Goal: Task Accomplishment & Management: Manage account settings

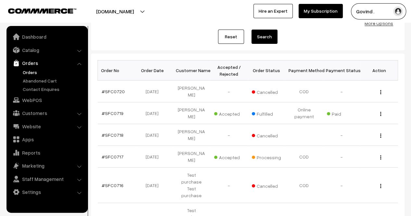
scroll to position [74, 0]
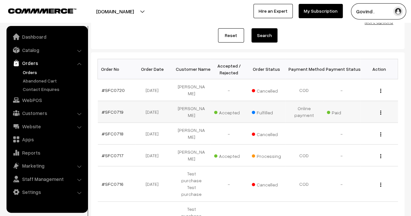
click at [380, 110] on button "button" at bounding box center [381, 112] width 2 height 5
click at [360, 118] on link "View" at bounding box center [352, 122] width 55 height 14
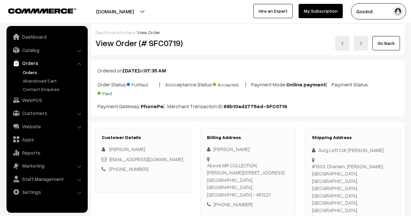
scroll to position [11, 0]
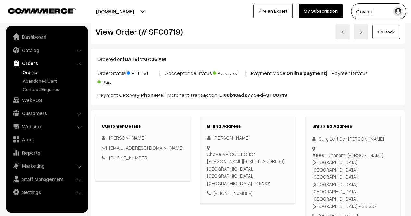
click at [390, 32] on link "Go Back" at bounding box center [387, 32] width 28 height 14
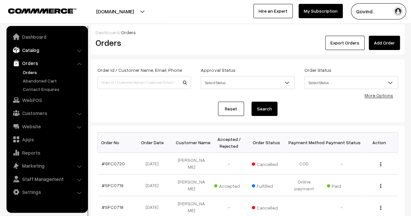
click at [27, 51] on link "Catalog" at bounding box center [46, 50] width 77 height 12
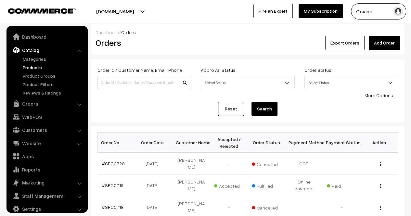
click at [31, 69] on link "Products" at bounding box center [53, 67] width 64 height 7
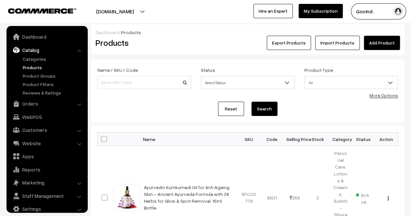
scroll to position [8, 0]
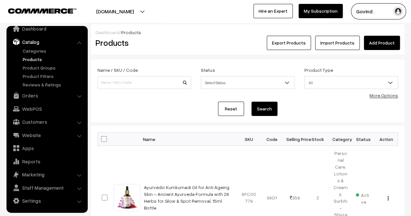
click at [411, 0] on html "Thank you for showing interest. Our team will call you shortly. Close shopforco…" at bounding box center [205, 108] width 411 height 216
click at [290, 47] on button "Export Products" at bounding box center [289, 43] width 44 height 14
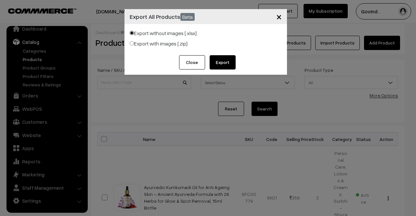
click at [227, 63] on button "Export" at bounding box center [223, 62] width 26 height 14
click at [278, 20] on span "×" at bounding box center [279, 16] width 6 height 12
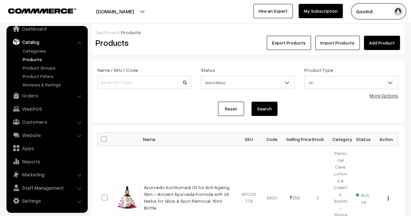
click at [33, 61] on link "Products" at bounding box center [53, 59] width 64 height 7
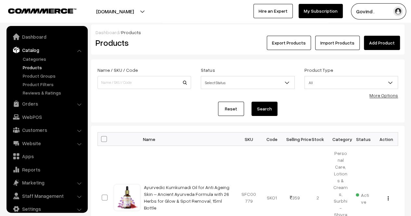
scroll to position [8, 0]
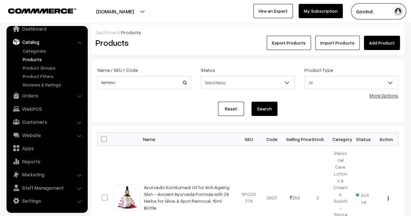
type input "bamboo"
click at [252, 102] on button "Search" at bounding box center [265, 109] width 26 height 14
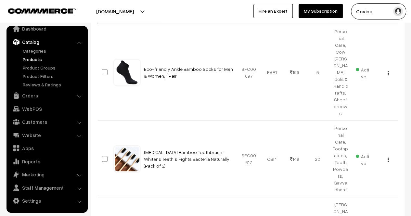
scroll to position [154, 0]
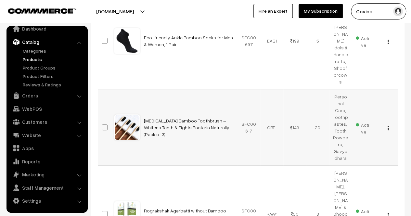
click at [388, 126] on img "button" at bounding box center [388, 128] width 1 height 4
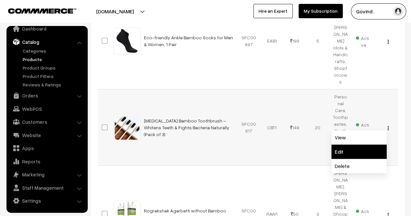
click at [363, 145] on link "Edit" at bounding box center [359, 152] width 55 height 14
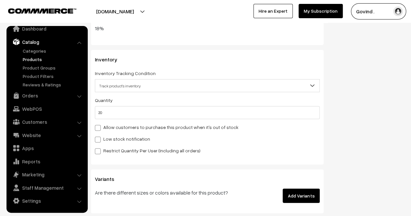
scroll to position [856, 0]
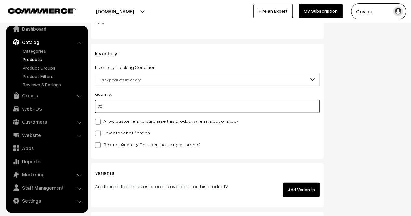
click at [241, 105] on input "20" at bounding box center [207, 106] width 225 height 13
type input "2"
type input "22"
type input "0"
type input "6"
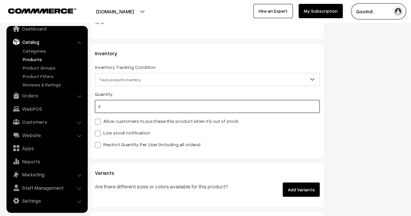
type input "26"
type input "6"
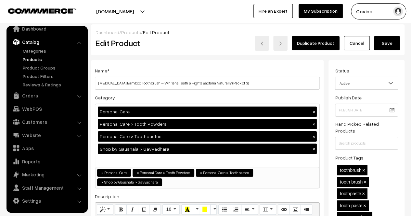
click at [392, 48] on button "Save" at bounding box center [387, 43] width 26 height 14
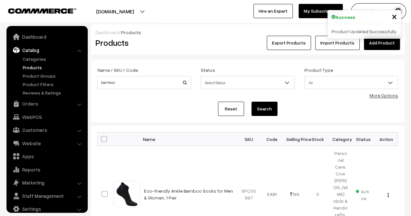
scroll to position [8, 0]
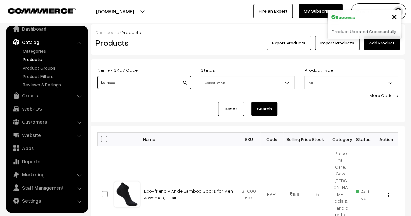
click at [168, 77] on input "bamboo" at bounding box center [145, 82] width 94 height 13
type input "mishri"
click at [252, 102] on button "Search" at bounding box center [265, 109] width 26 height 14
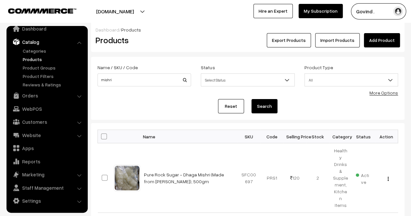
scroll to position [3, 0]
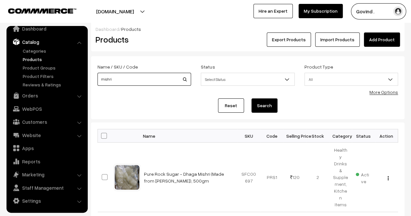
click at [131, 74] on input "mishri" at bounding box center [145, 79] width 94 height 13
type input "[PERSON_NAME]"
click at [252, 99] on button "Search" at bounding box center [265, 106] width 26 height 14
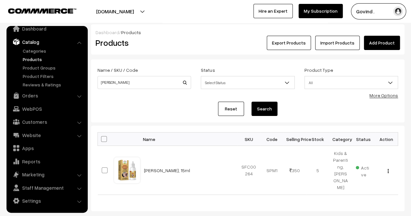
scroll to position [27, 0]
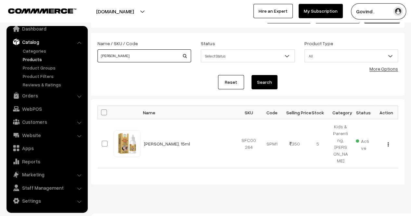
click at [165, 52] on input "suvarn" at bounding box center [145, 55] width 94 height 13
type input "[MEDICAL_DATA] raksha"
click at [252, 75] on button "Search" at bounding box center [265, 82] width 26 height 14
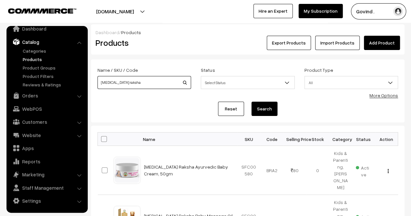
click at [143, 89] on input "bal raksha" at bounding box center [145, 82] width 94 height 13
type input "d"
type input "giloy"
click at [252, 102] on button "Search" at bounding box center [265, 109] width 26 height 14
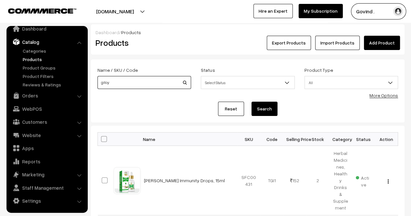
click at [155, 82] on input "giloy" at bounding box center [145, 82] width 94 height 13
type input "gavyadhara"
click at [252, 102] on button "Search" at bounding box center [265, 109] width 26 height 14
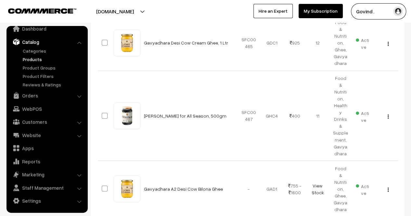
scroll to position [542, 0]
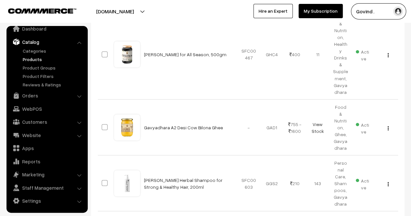
select select "60"
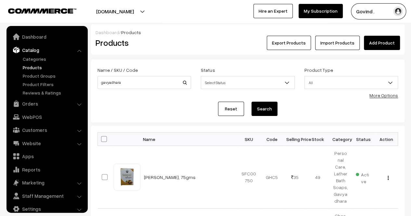
scroll to position [8, 0]
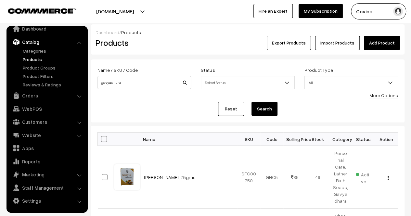
click at [106, 141] on span at bounding box center [104, 139] width 6 height 6
click at [102, 141] on input "checkbox" at bounding box center [100, 139] width 4 height 4
checkbox input "true"
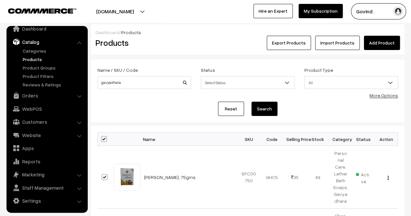
checkbox input "true"
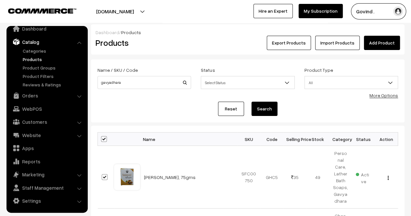
checkbox input "true"
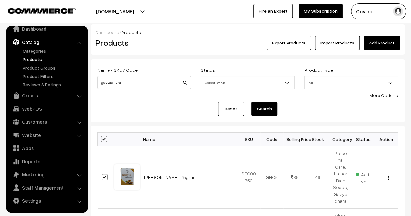
checkbox input "true"
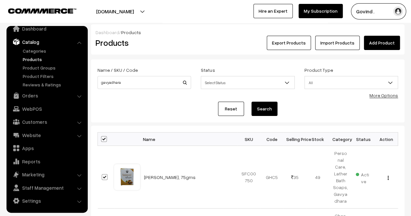
checkbox input "true"
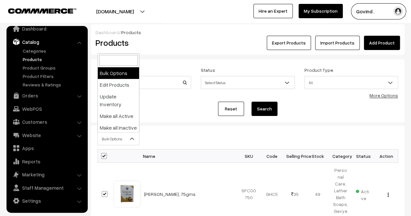
click at [123, 141] on span "Bulk Options" at bounding box center [118, 138] width 41 height 11
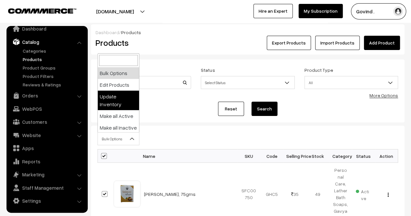
select select "updateInventory"
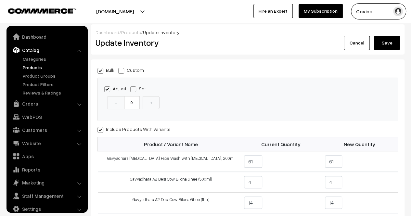
scroll to position [8, 0]
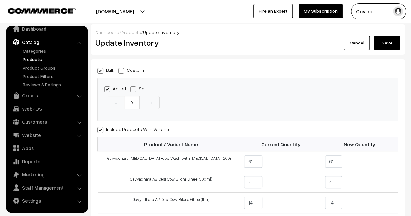
click at [122, 69] on span at bounding box center [121, 71] width 6 height 6
click at [122, 69] on input "Custom" at bounding box center [120, 70] width 4 height 4
radio input "true"
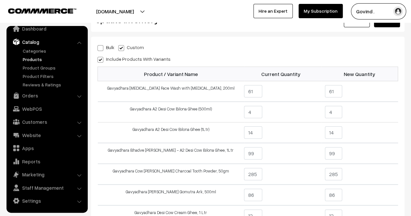
scroll to position [24, 0]
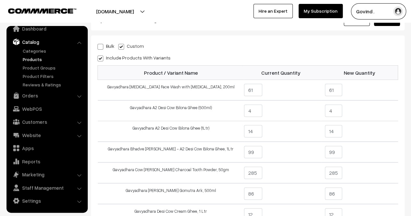
click at [355, 60] on div "Include Products With Variants" at bounding box center [248, 58] width 301 height 8
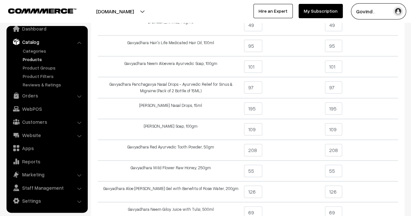
scroll to position [324, 0]
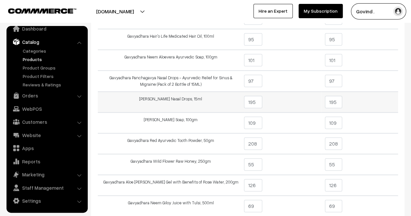
click at [341, 103] on input "195" at bounding box center [333, 102] width 17 height 12
type input "1"
type input "97"
click at [359, 104] on td "97" at bounding box center [359, 102] width 77 height 21
click at [339, 81] on input "97" at bounding box center [333, 81] width 17 height 12
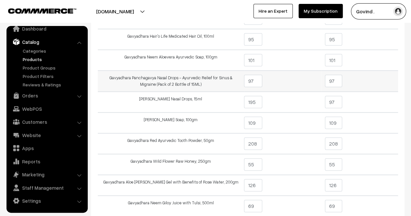
type input "9"
type input "46"
click at [369, 82] on td "46" at bounding box center [359, 81] width 77 height 21
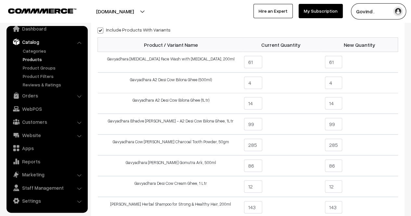
scroll to position [0, 0]
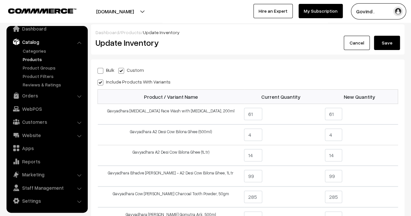
click at [387, 42] on button "Save" at bounding box center [387, 43] width 26 height 14
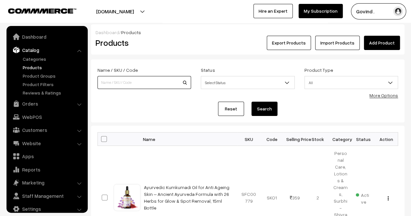
drag, startPoint x: 0, startPoint y: 0, endPoint x: 143, endPoint y: 84, distance: 166.1
click at [143, 84] on input at bounding box center [145, 82] width 94 height 13
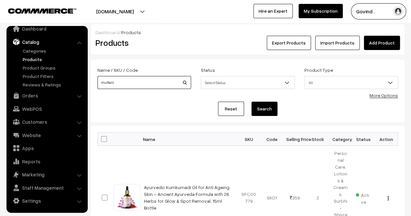
type input "multani"
click at [252, 102] on button "Search" at bounding box center [265, 109] width 26 height 14
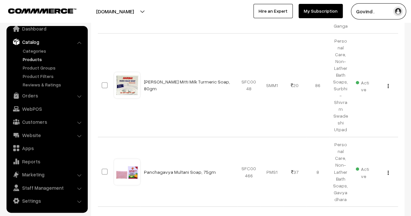
scroll to position [2, 0]
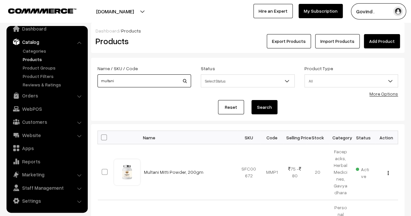
click at [161, 74] on input "multani" at bounding box center [145, 80] width 94 height 13
type input "henA"
click at [252, 100] on button "Search" at bounding box center [265, 107] width 26 height 14
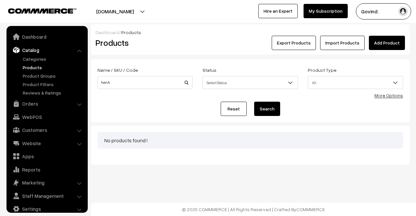
scroll to position [8, 0]
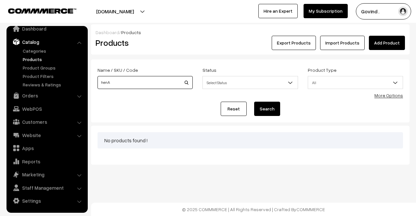
click at [149, 83] on input "henA" at bounding box center [145, 82] width 95 height 13
type input "henNA"
click at [254, 102] on button "Search" at bounding box center [267, 109] width 26 height 14
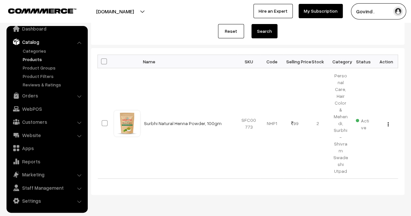
scroll to position [38, 0]
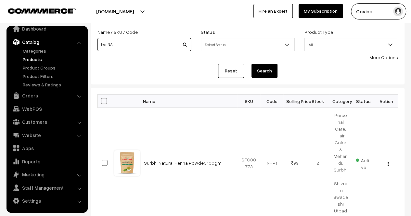
click at [153, 44] on input "henNA" at bounding box center [145, 44] width 94 height 13
type input "color"
click at [252, 64] on button "Search" at bounding box center [265, 71] width 26 height 14
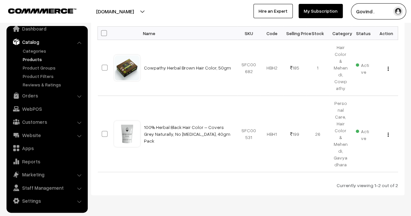
scroll to position [15, 0]
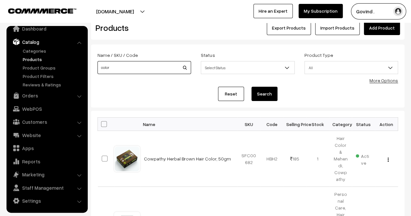
click at [160, 69] on input "color" at bounding box center [145, 67] width 94 height 13
type input "a"
type input "balpal"
click at [252, 87] on button "Search" at bounding box center [265, 94] width 26 height 14
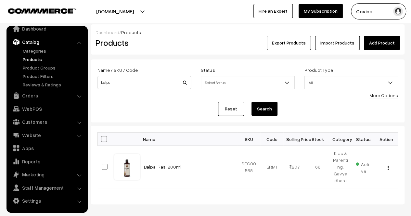
scroll to position [30, 0]
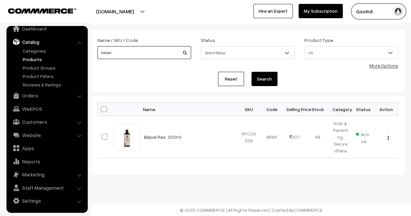
click at [144, 49] on input "balpal" at bounding box center [145, 52] width 94 height 13
type input "genda"
click at [252, 72] on button "Search" at bounding box center [265, 79] width 26 height 14
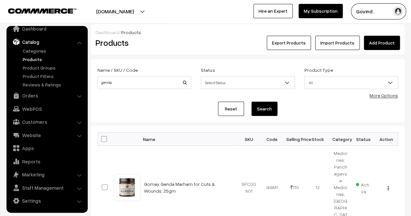
scroll to position [50, 0]
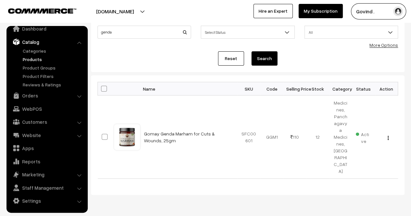
click at [411, 127] on html "Thank you for showing interest. Our team will call you shortly. Close [DOMAIN_N…" at bounding box center [205, 58] width 411 height 216
click at [160, 34] on input "genda" at bounding box center [145, 32] width 94 height 13
type input "triphala"
click at [252, 51] on button "Search" at bounding box center [265, 58] width 26 height 14
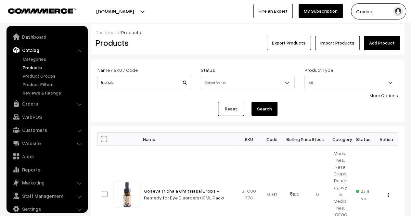
scroll to position [8, 0]
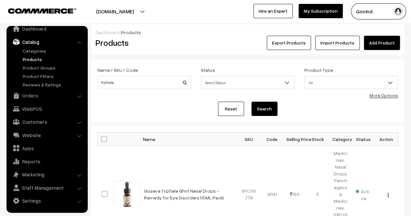
drag, startPoint x: 338, startPoint y: 22, endPoint x: 379, endPoint y: 91, distance: 80.1
click at [379, 91] on body "Thank you for showing interest. Our team will call you shortly. Close shopforco…" at bounding box center [205, 220] width 411 height 441
click at [330, 116] on form "Name / SKU / Code triphala Status Select Status Active Inactive Select Status P…" at bounding box center [248, 91] width 314 height 63
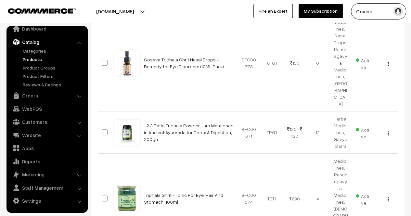
scroll to position [0, 0]
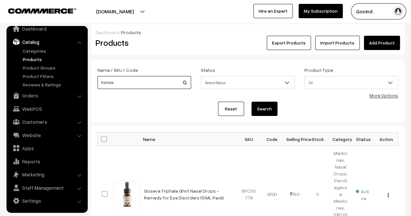
click at [167, 88] on input "triphala" at bounding box center [145, 82] width 94 height 13
type input "khand"
click at [252, 102] on button "Search" at bounding box center [265, 109] width 26 height 14
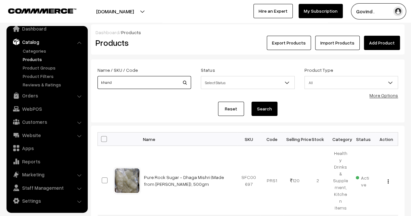
click at [149, 84] on input "khand" at bounding box center [145, 82] width 94 height 13
type input "juice"
click at [252, 102] on button "Search" at bounding box center [265, 109] width 26 height 14
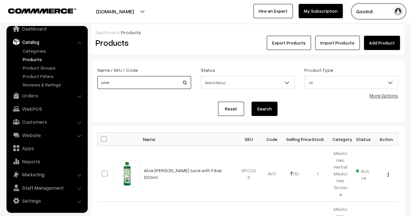
click at [135, 84] on input "juice" at bounding box center [145, 82] width 94 height 13
type input "dish"
click at [252, 102] on button "Search" at bounding box center [265, 109] width 26 height 14
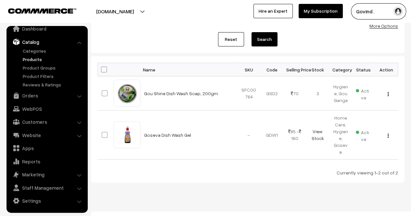
scroll to position [71, 0]
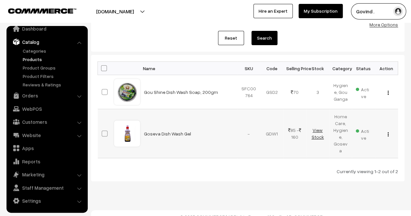
click at [318, 130] on link "View Stock" at bounding box center [318, 134] width 12 height 12
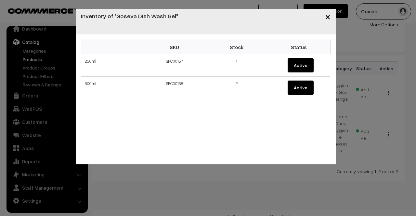
click at [328, 17] on span "×" at bounding box center [328, 16] width 6 height 12
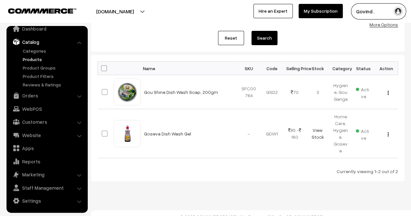
scroll to position [0, 0]
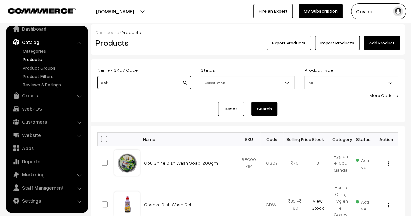
click at [146, 86] on input "dish" at bounding box center [145, 82] width 94 height 13
type input "milk"
click at [252, 102] on button "Search" at bounding box center [265, 109] width 26 height 14
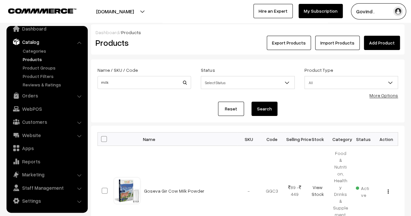
scroll to position [101, 0]
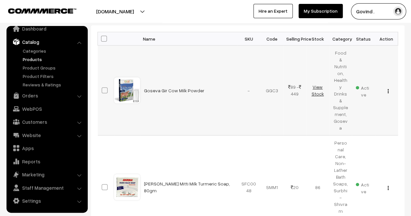
click at [320, 84] on link "View Stock" at bounding box center [318, 90] width 12 height 12
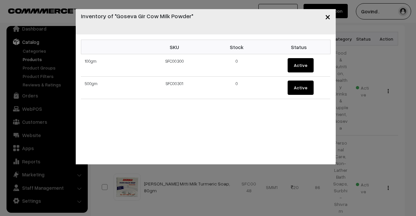
click at [330, 21] on span "×" at bounding box center [328, 16] width 6 height 12
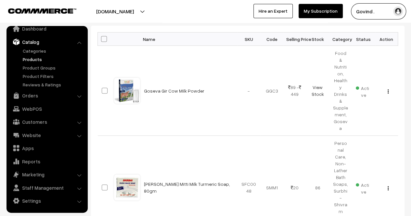
scroll to position [0, 0]
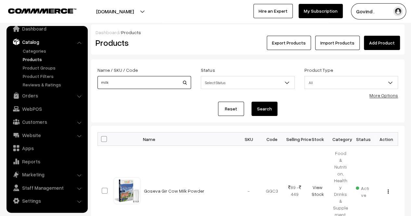
click at [140, 76] on input "milk" at bounding box center [145, 82] width 94 height 13
type input "b"
type input "n"
type input "mala"
click at [252, 102] on button "Search" at bounding box center [265, 109] width 26 height 14
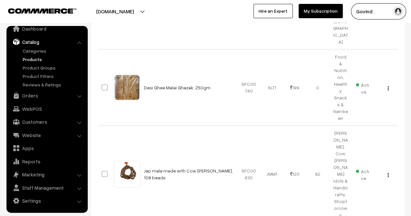
scroll to position [313, 0]
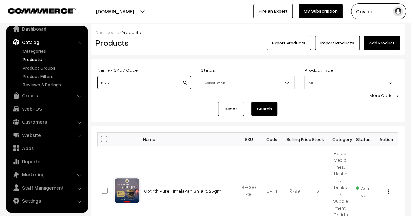
click at [151, 82] on input "mala" at bounding box center [145, 82] width 94 height 13
type input "shubh"
click at [252, 102] on button "Search" at bounding box center [265, 109] width 26 height 14
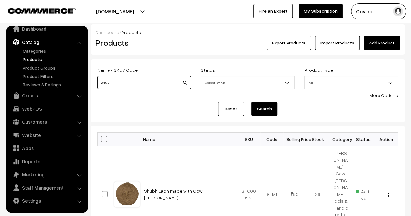
click at [135, 80] on input "shubh" at bounding box center [145, 82] width 94 height 13
type input "goudhooli"
click at [252, 102] on button "Search" at bounding box center [265, 109] width 26 height 14
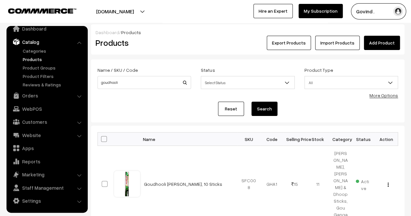
scroll to position [25, 0]
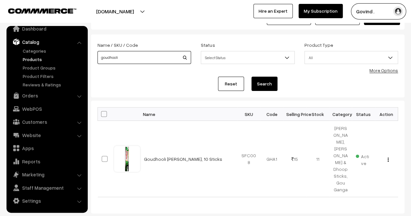
click at [163, 53] on input "goudhooli" at bounding box center [145, 57] width 94 height 13
type input "tulsi"
click at [252, 77] on button "Search" at bounding box center [265, 84] width 26 height 14
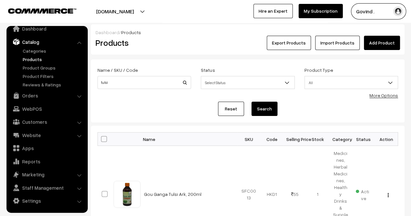
scroll to position [49, 0]
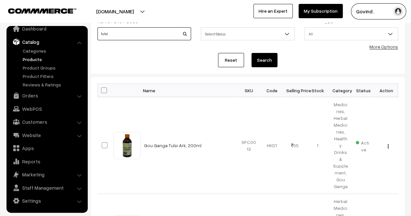
click at [152, 34] on input "tulsi" at bounding box center [145, 33] width 94 height 13
click at [252, 53] on button "Search" at bounding box center [265, 60] width 26 height 14
type input "ganesh'"
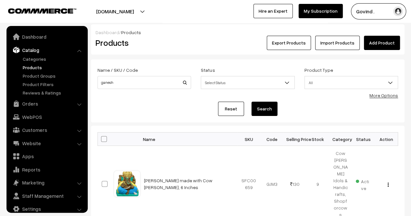
scroll to position [8, 0]
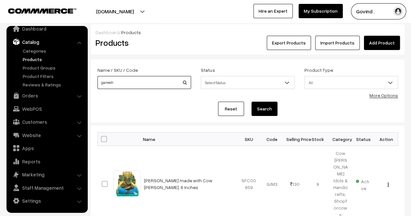
click at [145, 87] on input "ganesh" at bounding box center [145, 82] width 94 height 13
click at [191, 69] on div "Name / SKU / Code ganesh" at bounding box center [145, 77] width 94 height 23
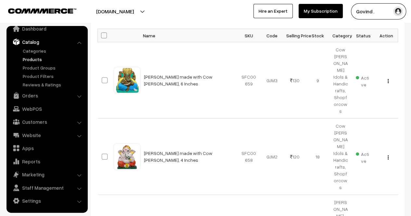
scroll to position [151, 0]
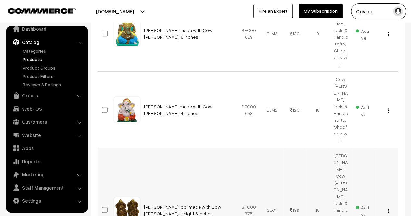
click at [389, 207] on div "View Edit Delete" at bounding box center [386, 210] width 15 height 7
click at [389, 209] on button "button" at bounding box center [389, 211] width 2 height 5
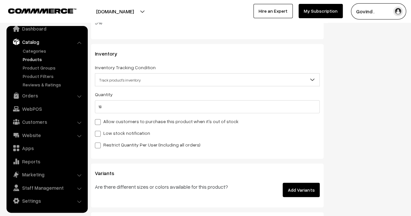
scroll to position [804, 0]
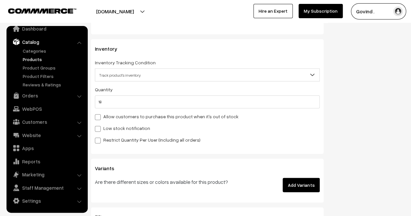
drag, startPoint x: 416, startPoint y: 20, endPoint x: 416, endPoint y: 96, distance: 75.1
click at [276, 105] on input "18" at bounding box center [207, 102] width 225 height 13
type input "1"
type input "19"
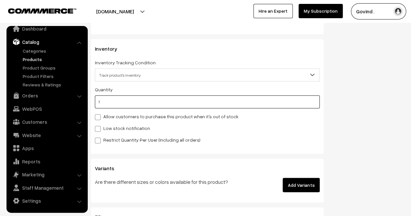
type input "15"
type input "33"
type input "15"
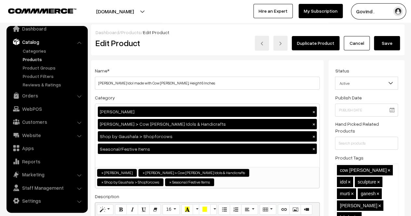
click at [387, 45] on button "Save" at bounding box center [387, 43] width 26 height 14
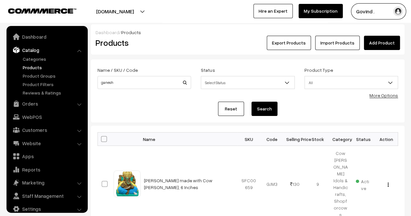
scroll to position [8, 0]
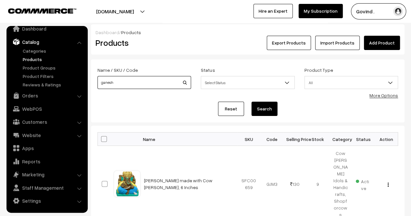
click at [152, 83] on input "ganesh" at bounding box center [145, 82] width 94 height 13
type input "shopforcows"
click at [252, 102] on button "Search" at bounding box center [265, 109] width 26 height 14
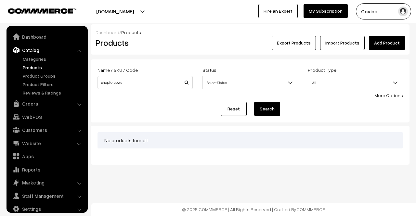
scroll to position [8, 0]
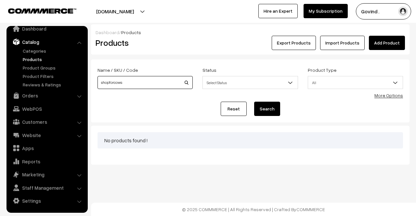
click at [126, 88] on input "shopforcows" at bounding box center [145, 82] width 95 height 13
type input "diya"
click at [254, 102] on button "Search" at bounding box center [267, 109] width 26 height 14
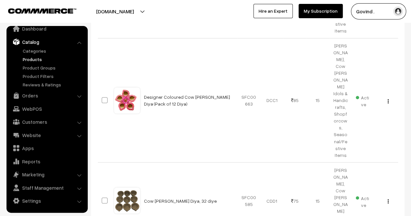
scroll to position [476, 0]
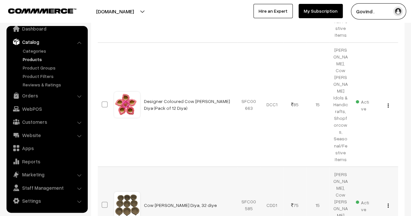
click at [388, 204] on img "button" at bounding box center [388, 206] width 1 height 4
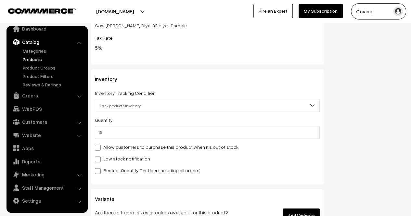
scroll to position [798, 0]
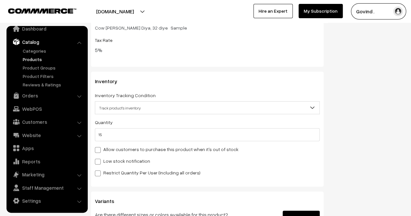
drag, startPoint x: 416, startPoint y: 17, endPoint x: 416, endPoint y: 92, distance: 75.8
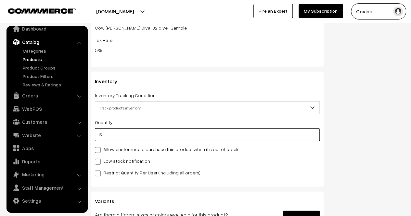
click at [202, 140] on input "15" at bounding box center [207, 134] width 225 height 13
type input "1"
type input "16"
type input "0"
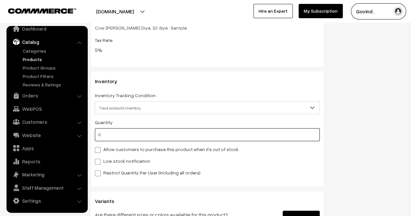
type input "15"
type input "0"
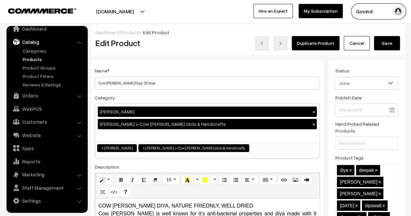
click at [390, 41] on button "Save" at bounding box center [387, 43] width 26 height 14
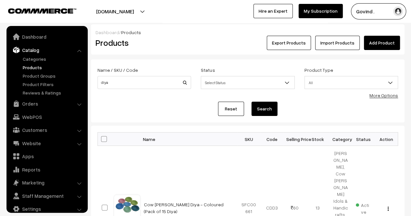
scroll to position [8, 0]
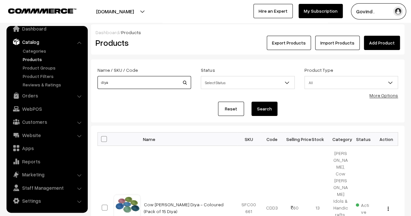
click at [150, 78] on input "diya" at bounding box center [145, 82] width 94 height 13
type input "asan"
click at [252, 102] on button "Search" at bounding box center [265, 109] width 26 height 14
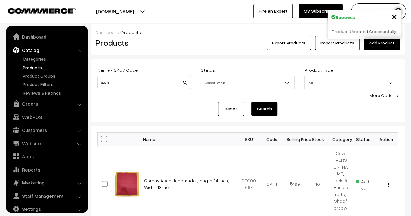
scroll to position [8, 0]
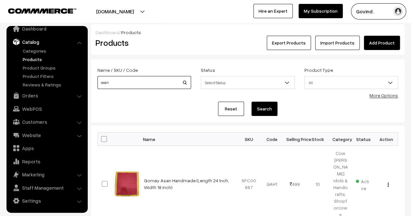
click at [158, 86] on input "asan" at bounding box center [145, 82] width 94 height 13
type input "c"
type input "gotirth"
click at [252, 102] on button "Search" at bounding box center [265, 109] width 26 height 14
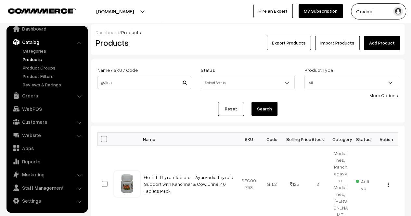
scroll to position [638, 0]
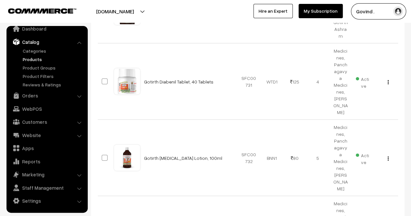
select select "50"
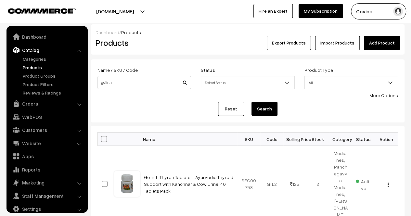
scroll to position [8, 0]
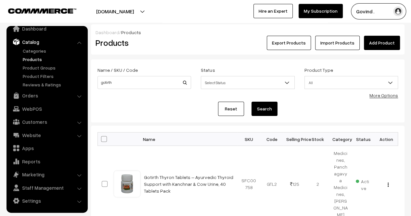
click at [103, 140] on span at bounding box center [104, 139] width 6 height 6
click at [102, 140] on input "checkbox" at bounding box center [100, 139] width 4 height 4
checkbox input "true"
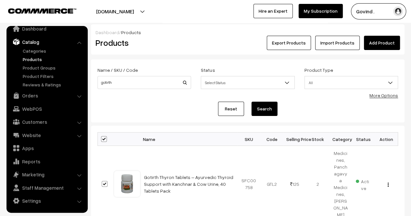
checkbox input "true"
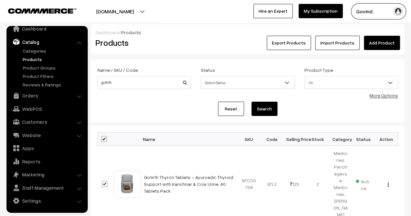
checkbox input "true"
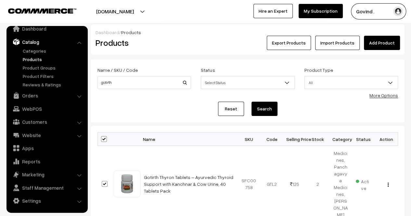
checkbox input "true"
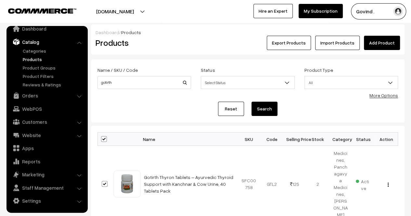
checkbox input "true"
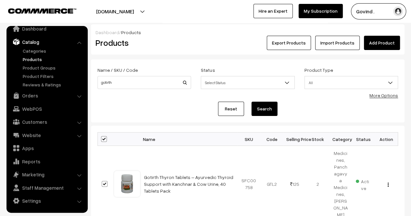
checkbox input "true"
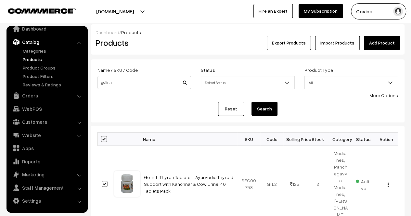
checkbox input "true"
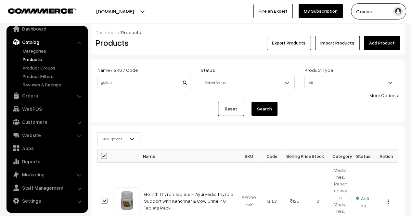
click at [123, 134] on span "Bulk Options" at bounding box center [118, 138] width 41 height 11
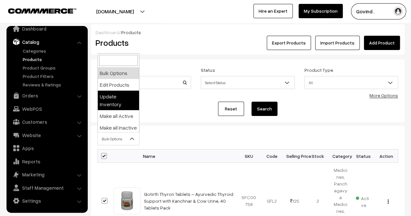
select select "updateInventory"
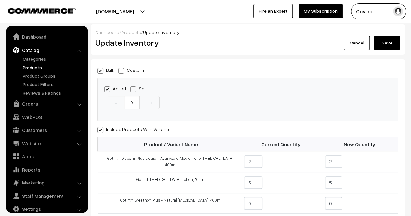
scroll to position [8, 0]
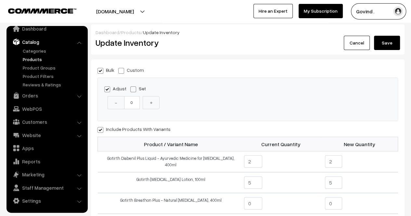
click at [124, 70] on span at bounding box center [121, 71] width 6 height 6
click at [123, 70] on input "Custom" at bounding box center [120, 70] width 4 height 4
radio input "true"
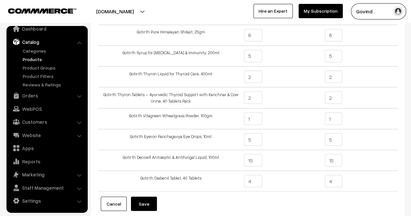
scroll to position [580, 0]
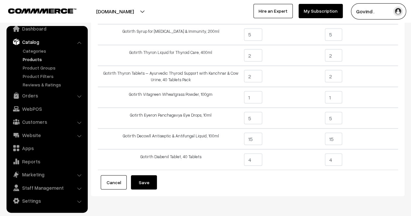
click at [153, 183] on button "Save" at bounding box center [144, 182] width 26 height 14
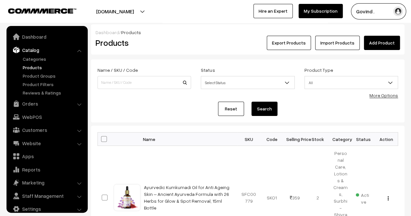
scroll to position [8, 0]
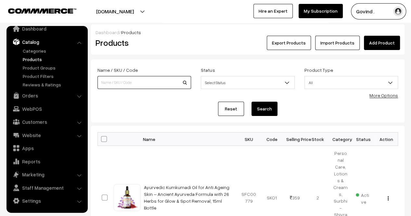
click at [151, 80] on input at bounding box center [145, 82] width 94 height 13
click at [252, 102] on button "Search" at bounding box center [265, 109] width 26 height 14
type input "carcinex"
click at [252, 102] on button "Search" at bounding box center [265, 109] width 26 height 14
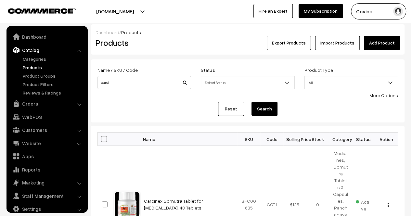
scroll to position [8, 0]
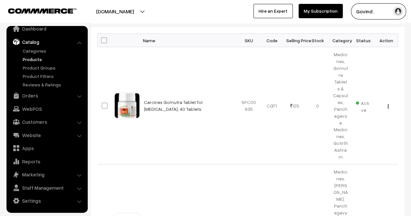
scroll to position [101, 0]
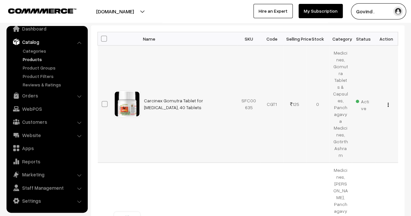
click at [389, 103] on img "button" at bounding box center [388, 105] width 1 height 4
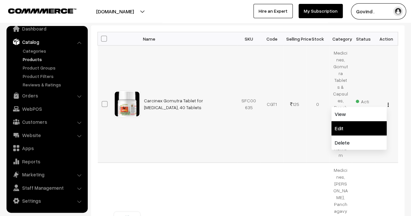
click at [364, 121] on link "Edit" at bounding box center [359, 128] width 55 height 14
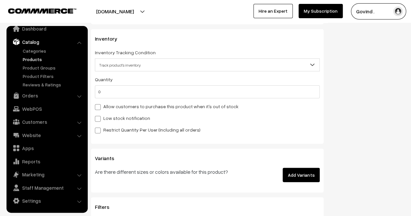
scroll to position [817, 0]
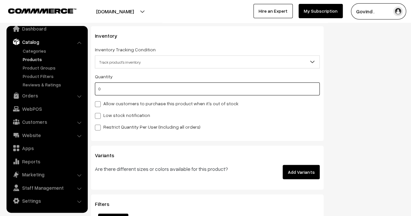
click at [236, 92] on input "0" at bounding box center [207, 89] width 225 height 13
type input "2"
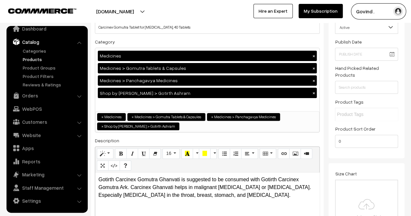
scroll to position [0, 0]
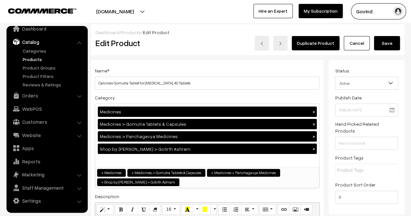
click at [390, 43] on button "Save" at bounding box center [387, 43] width 26 height 14
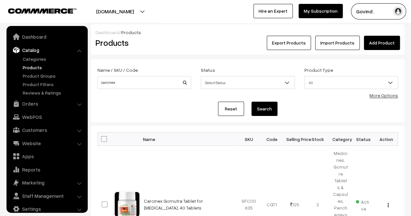
scroll to position [8, 0]
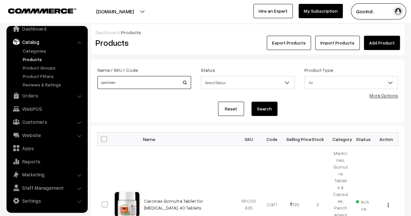
click at [152, 80] on input "carcinex" at bounding box center [145, 82] width 94 height 13
type input "gashar"
click at [252, 102] on button "Search" at bounding box center [265, 109] width 26 height 14
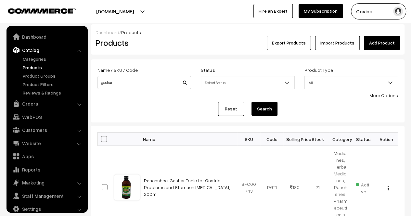
scroll to position [8, 0]
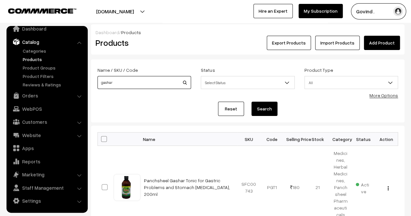
click at [138, 87] on input "gashar" at bounding box center [145, 82] width 94 height 13
type input "kachnar"
click at [252, 102] on button "Search" at bounding box center [265, 109] width 26 height 14
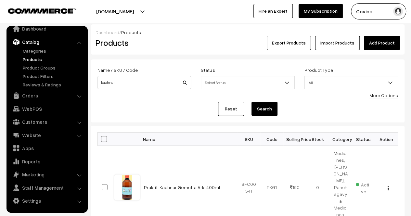
scroll to position [48, 0]
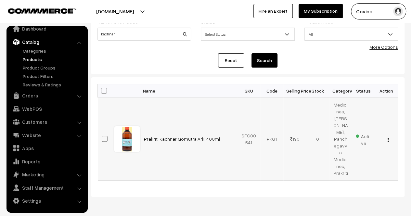
click at [388, 138] on img "button" at bounding box center [388, 140] width 1 height 4
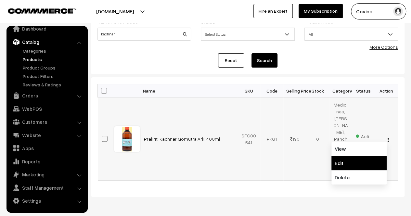
click at [355, 156] on link "Edit" at bounding box center [359, 163] width 55 height 14
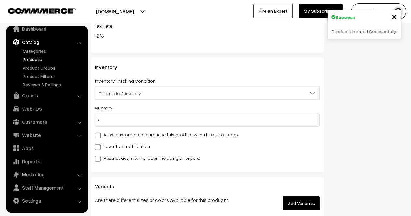
scroll to position [785, 0]
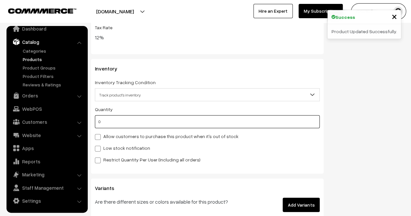
click at [238, 120] on input "0" at bounding box center [207, 121] width 225 height 13
type input "2"
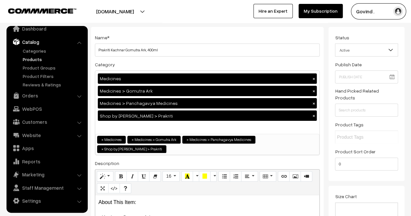
scroll to position [0, 0]
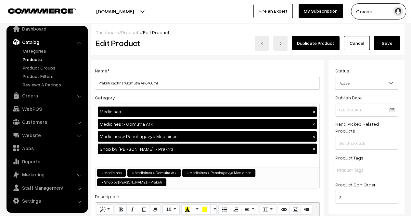
click at [389, 46] on button "Save" at bounding box center [387, 43] width 26 height 14
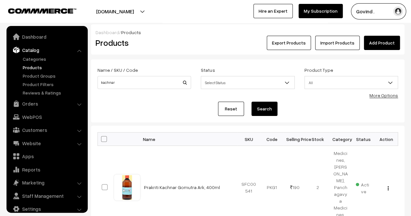
scroll to position [8, 0]
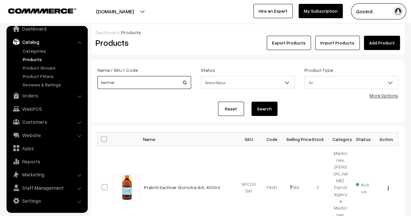
click at [164, 80] on input "kachnar" at bounding box center [145, 82] width 94 height 13
type input "shat"
click at [252, 102] on button "Search" at bounding box center [265, 109] width 26 height 14
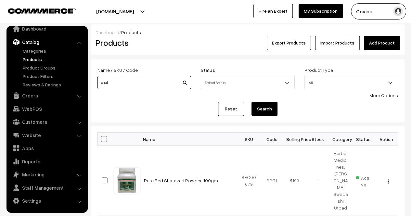
click at [128, 79] on input "shat" at bounding box center [145, 82] width 94 height 13
type input "triphala"
click at [252, 102] on button "Search" at bounding box center [265, 109] width 26 height 14
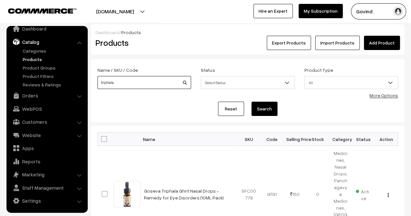
click at [165, 77] on input "triphala" at bounding box center [145, 82] width 94 height 13
type input "arjun"
click at [252, 102] on button "Search" at bounding box center [265, 109] width 26 height 14
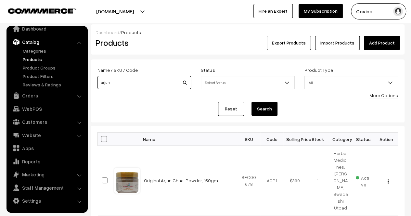
click at [114, 84] on input "arjun" at bounding box center [145, 82] width 94 height 13
type input "cowpathy"
click at [252, 102] on button "Search" at bounding box center [265, 109] width 26 height 14
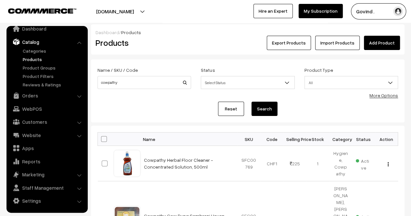
scroll to position [501, 0]
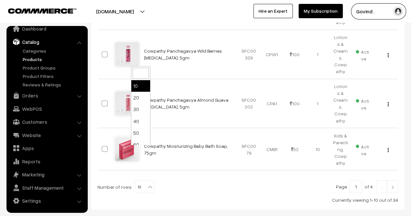
click at [142, 181] on span "10" at bounding box center [144, 187] width 19 height 13
select select "60"
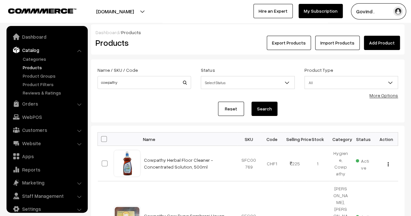
scroll to position [8, 0]
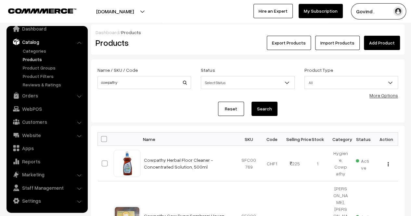
click at [101, 140] on span at bounding box center [104, 139] width 6 height 6
click at [101, 140] on input "checkbox" at bounding box center [100, 139] width 4 height 4
checkbox input "true"
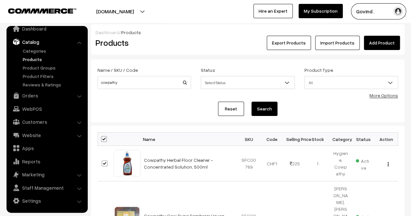
checkbox input "true"
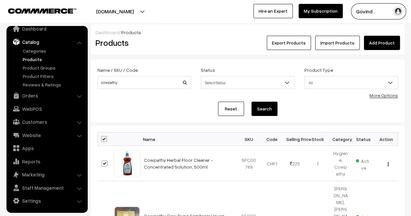
checkbox input "true"
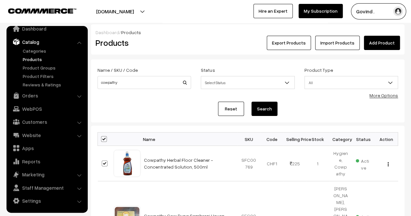
checkbox input "true"
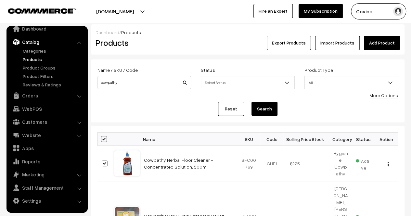
checkbox input "true"
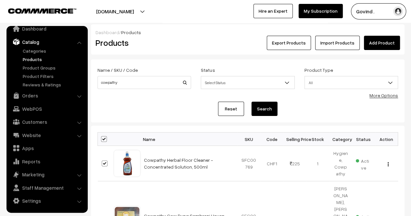
checkbox input "true"
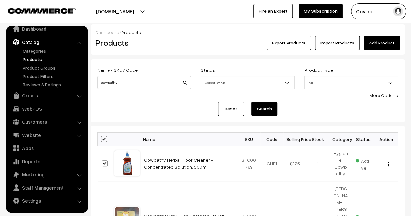
checkbox input "true"
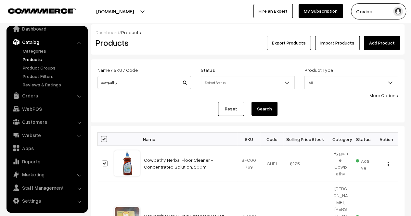
checkbox input "true"
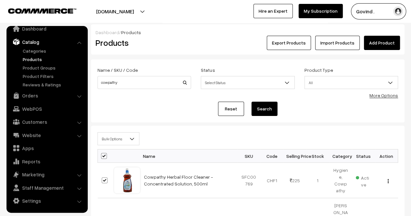
click at [128, 135] on span "Bulk Options" at bounding box center [118, 138] width 41 height 11
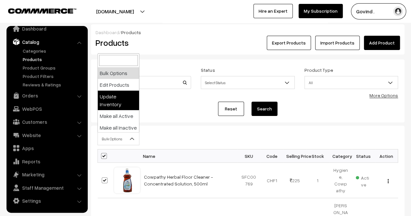
select select "updateInventory"
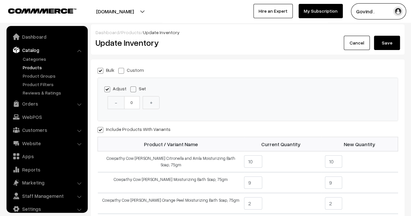
click at [120, 69] on span at bounding box center [121, 71] width 6 height 6
click at [120, 69] on input "Custom" at bounding box center [120, 70] width 4 height 4
radio input "true"
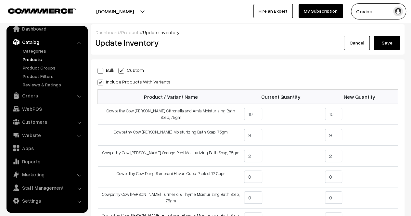
click at [394, 39] on button "Save" at bounding box center [387, 43] width 26 height 14
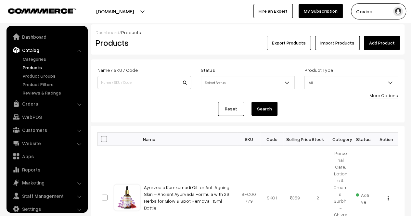
scroll to position [8, 0]
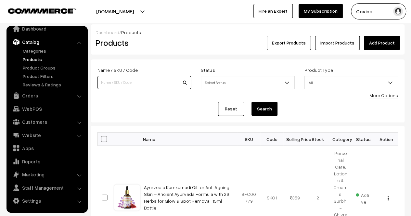
click at [139, 82] on input at bounding box center [145, 82] width 94 height 13
type input "toothpasre"
click at [252, 102] on button "Search" at bounding box center [265, 109] width 26 height 14
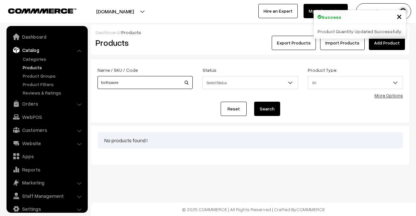
scroll to position [8, 0]
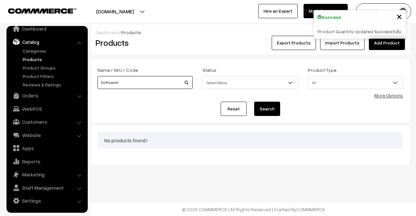
click at [139, 82] on input "toothpasre" at bounding box center [145, 82] width 95 height 13
type input "toothpaste"
click at [254, 102] on button "Search" at bounding box center [267, 109] width 26 height 14
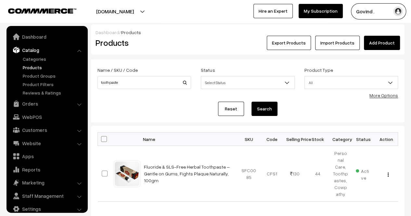
scroll to position [8, 0]
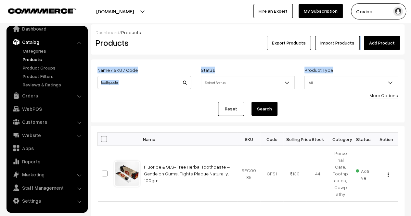
drag, startPoint x: 323, startPoint y: 50, endPoint x: 336, endPoint y: 87, distance: 38.6
click at [336, 87] on div "Dashboard / Products Products Export Products Import Products Add Product Name …" at bounding box center [248, 121] width 314 height 194
click at [228, 69] on div "Status Select Status Active Inactive Select Status" at bounding box center [248, 77] width 94 height 23
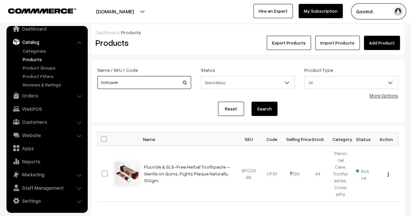
click at [129, 82] on input "toothpaste" at bounding box center [145, 82] width 94 height 13
type input "nasika"
click at [252, 102] on button "Search" at bounding box center [265, 109] width 26 height 14
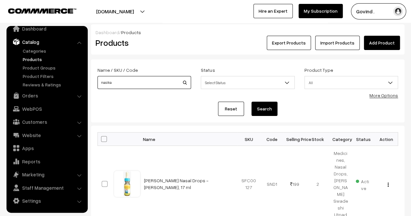
click at [157, 88] on input "nasika" at bounding box center [145, 82] width 94 height 13
type input "neem"
click at [252, 102] on button "Search" at bounding box center [265, 109] width 26 height 14
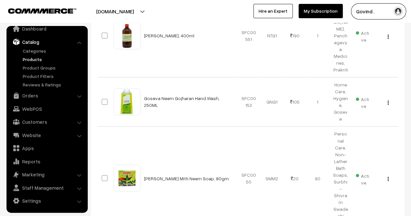
scroll to position [5, 0]
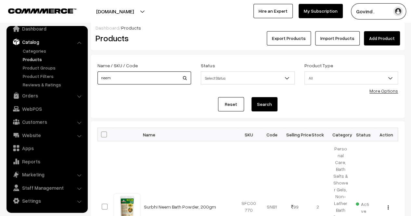
click at [126, 80] on input "neem" at bounding box center [145, 78] width 94 height 13
type input "enhancer"
click at [252, 97] on button "Search" at bounding box center [265, 104] width 26 height 14
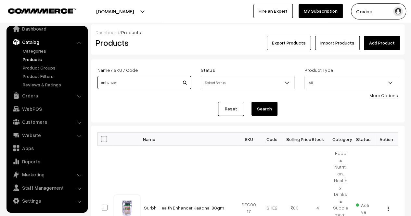
click at [166, 80] on input "enhancer" at bounding box center [145, 82] width 94 height 13
type input "peedantak"
click at [252, 102] on button "Search" at bounding box center [265, 109] width 26 height 14
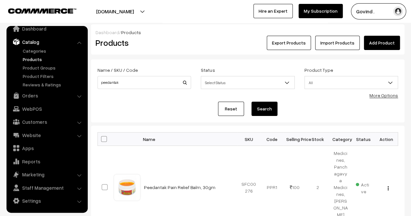
scroll to position [42, 0]
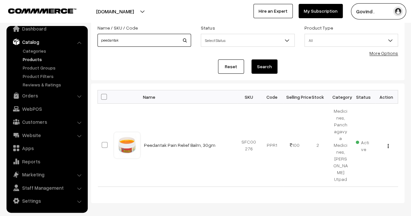
click at [164, 42] on input "peedantak" at bounding box center [145, 40] width 94 height 13
type input "ashwagandha"
click at [252, 60] on button "Search" at bounding box center [265, 67] width 26 height 14
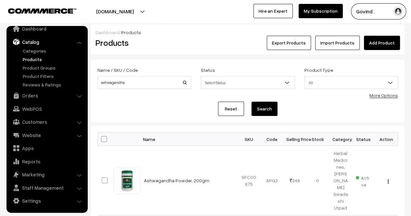
scroll to position [43, 0]
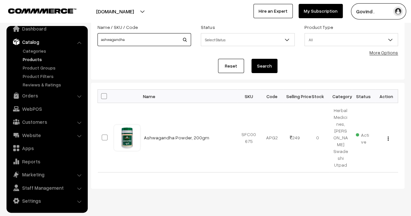
click at [163, 43] on input "ashwagandha" at bounding box center [145, 39] width 94 height 13
type input "ARJUN"
click at [252, 59] on button "Search" at bounding box center [265, 66] width 26 height 14
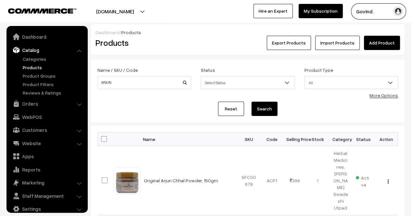
scroll to position [8, 0]
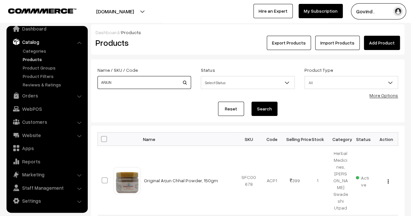
click at [135, 76] on input "ARJUN" at bounding box center [145, 82] width 94 height 13
type input "diya"
click at [252, 102] on button "Search" at bounding box center [265, 109] width 26 height 14
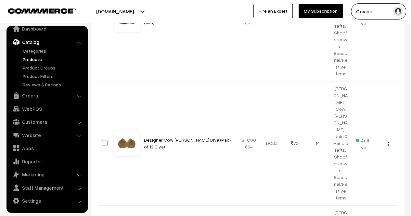
scroll to position [310, 0]
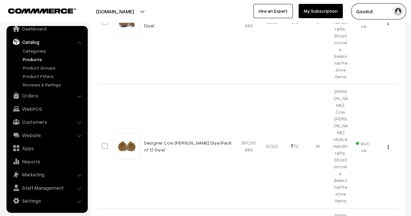
drag, startPoint x: 411, startPoint y: 123, endPoint x: 416, endPoint y: 134, distance: 12.8
click at [33, 30] on link "Dashboard" at bounding box center [46, 29] width 77 height 12
